Goal: Complete application form

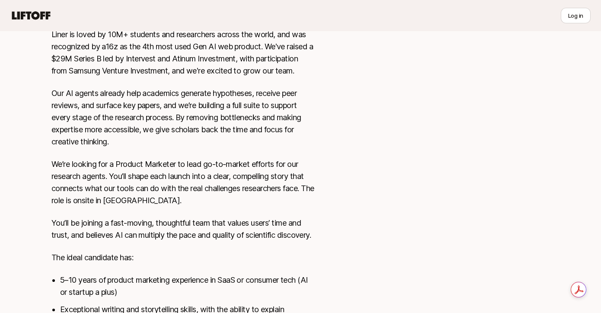
scroll to position [404, 0]
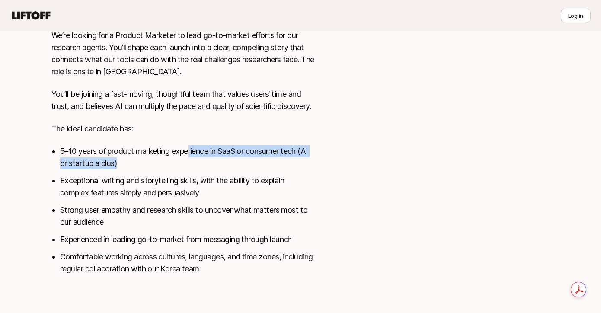
drag, startPoint x: 189, startPoint y: 151, endPoint x: 190, endPoint y: 159, distance: 8.2
click at [190, 159] on li "5–10 years of product marketing experience in SaaS or consumer tech (AI or star…" at bounding box center [187, 157] width 254 height 24
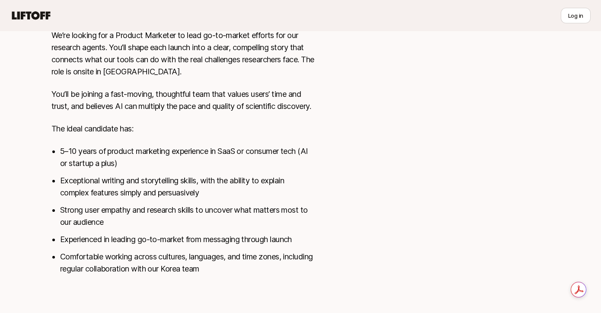
click at [184, 173] on ul "5–10 years of product marketing experience in SaaS or consumer tech (AI or star…" at bounding box center [187, 210] width 254 height 130
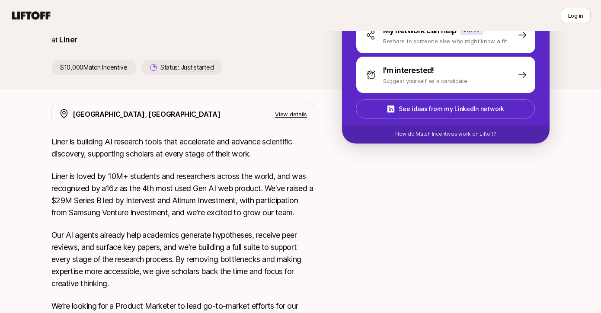
scroll to position [0, 0]
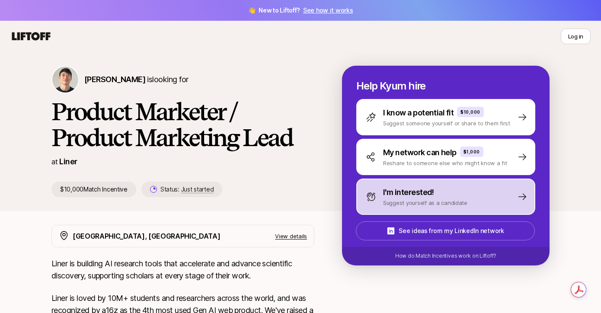
click at [407, 194] on p "I'm interested!" at bounding box center [408, 192] width 51 height 12
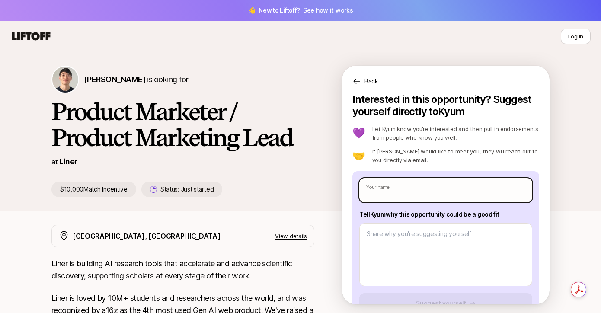
click at [405, 191] on input "text" at bounding box center [445, 190] width 173 height 24
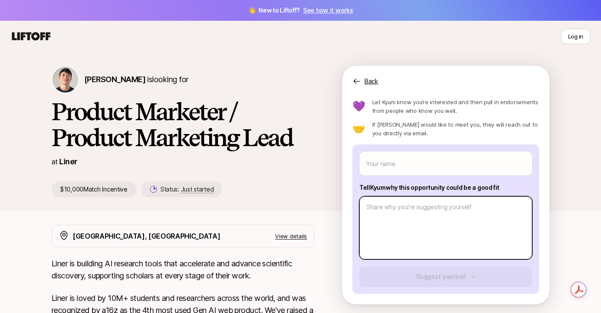
click at [395, 219] on textarea at bounding box center [445, 227] width 173 height 63
type textarea "x"
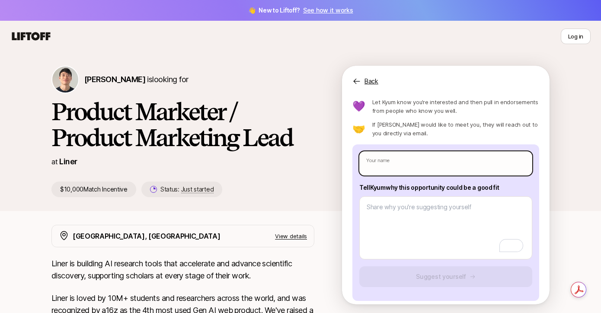
click at [406, 160] on input "text" at bounding box center [445, 163] width 173 height 24
type input "[PERSON_NAME]"
type textarea "x"
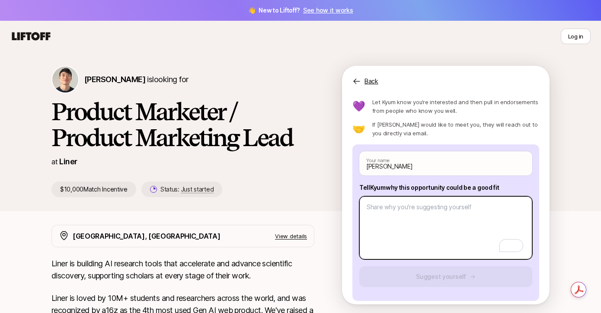
click at [411, 207] on textarea "To enrich screen reader interactions, please activate Accessibility in Grammarl…" at bounding box center [445, 227] width 173 height 63
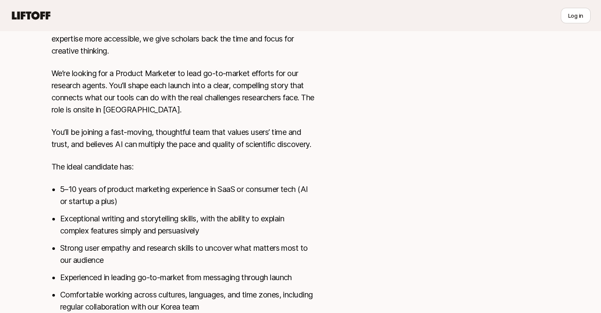
scroll to position [368, 0]
